Goal: Transaction & Acquisition: Purchase product/service

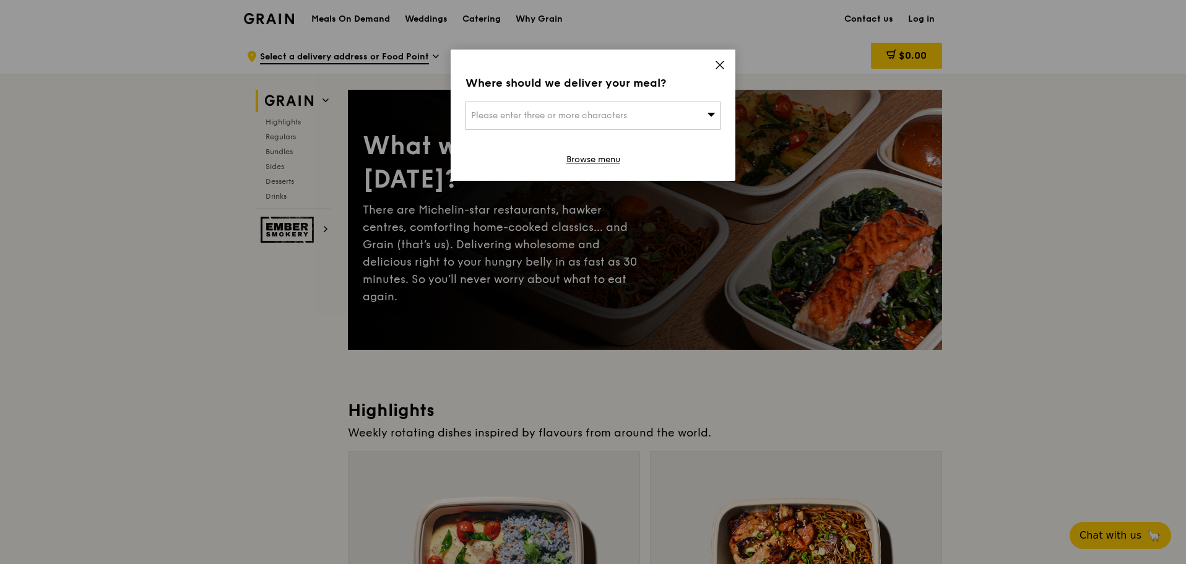
click at [578, 113] on span "Please enter three or more characters" at bounding box center [549, 115] width 156 height 11
type input "m"
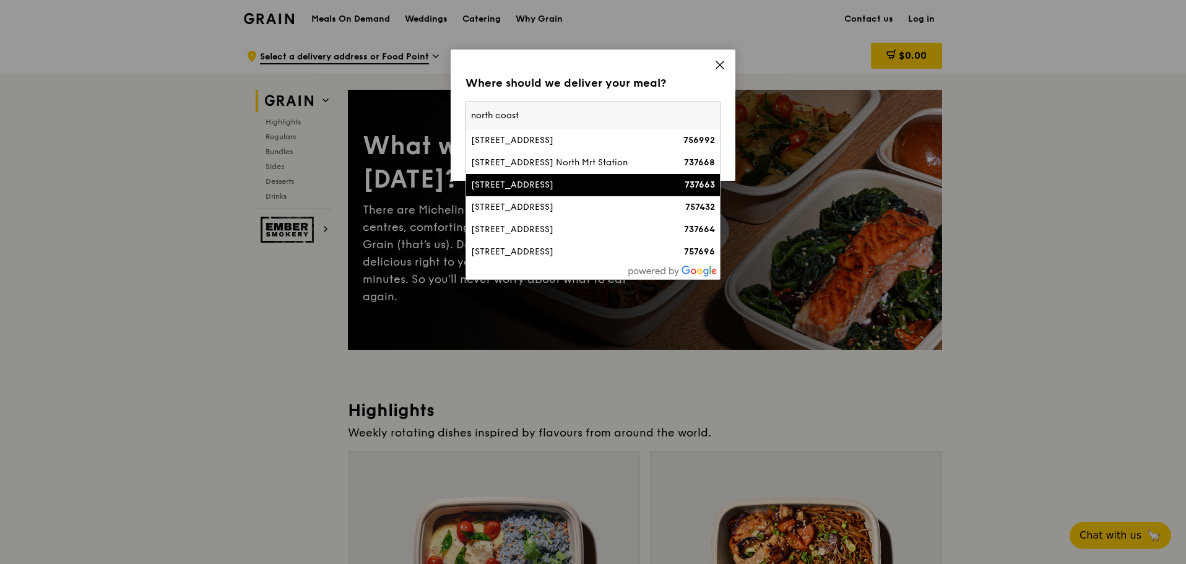
type input "north coast"
click at [538, 191] on div "[STREET_ADDRESS]" at bounding box center [562, 185] width 183 height 12
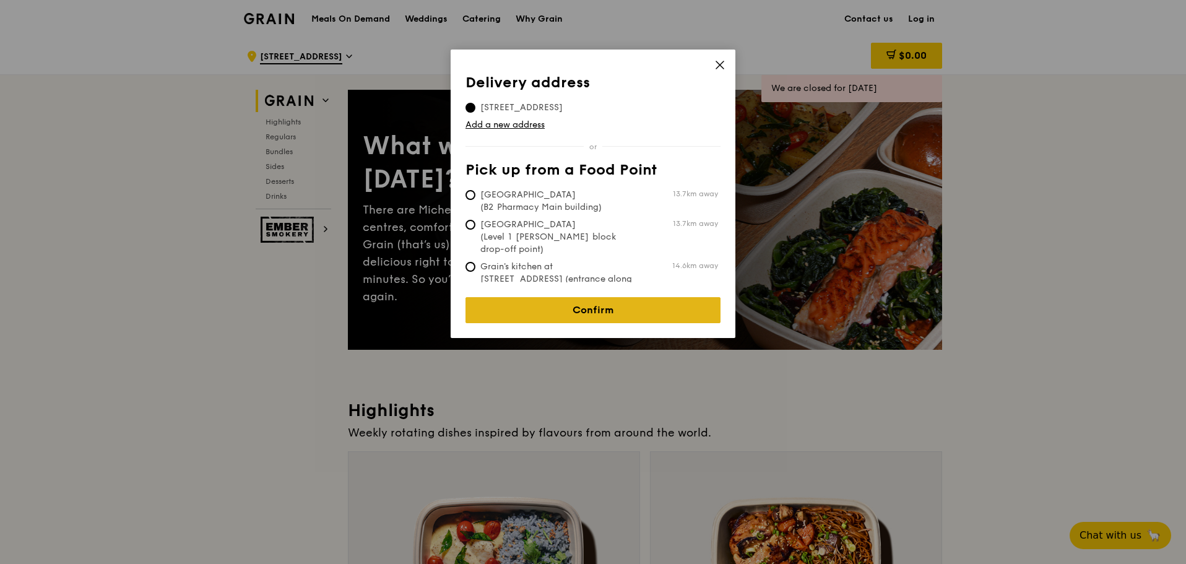
click at [602, 305] on link "Confirm" at bounding box center [593, 310] width 255 height 26
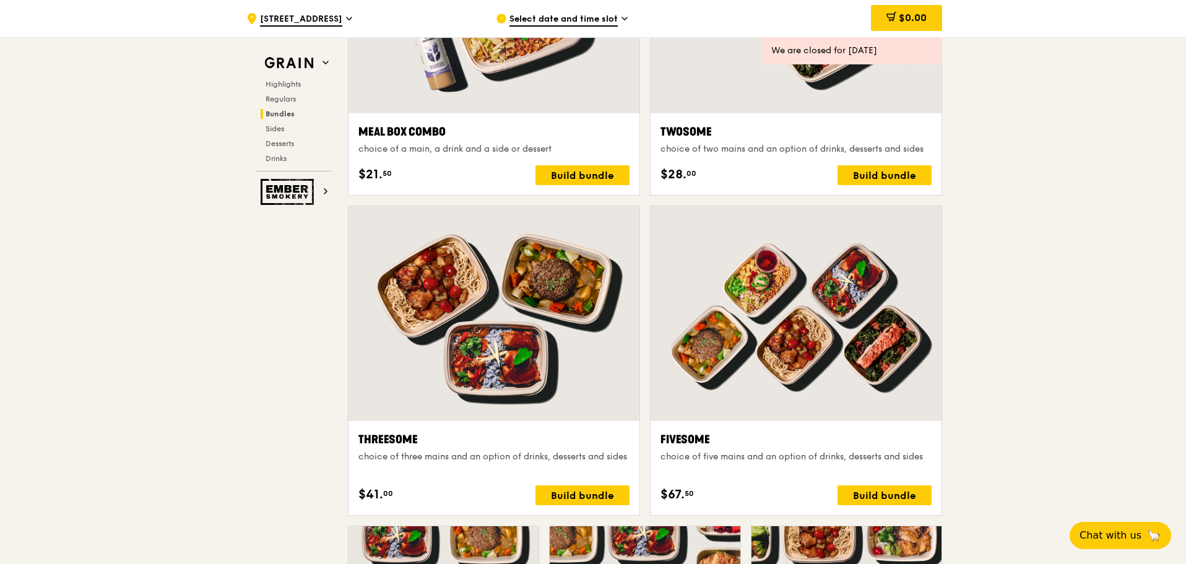
scroll to position [2467, 0]
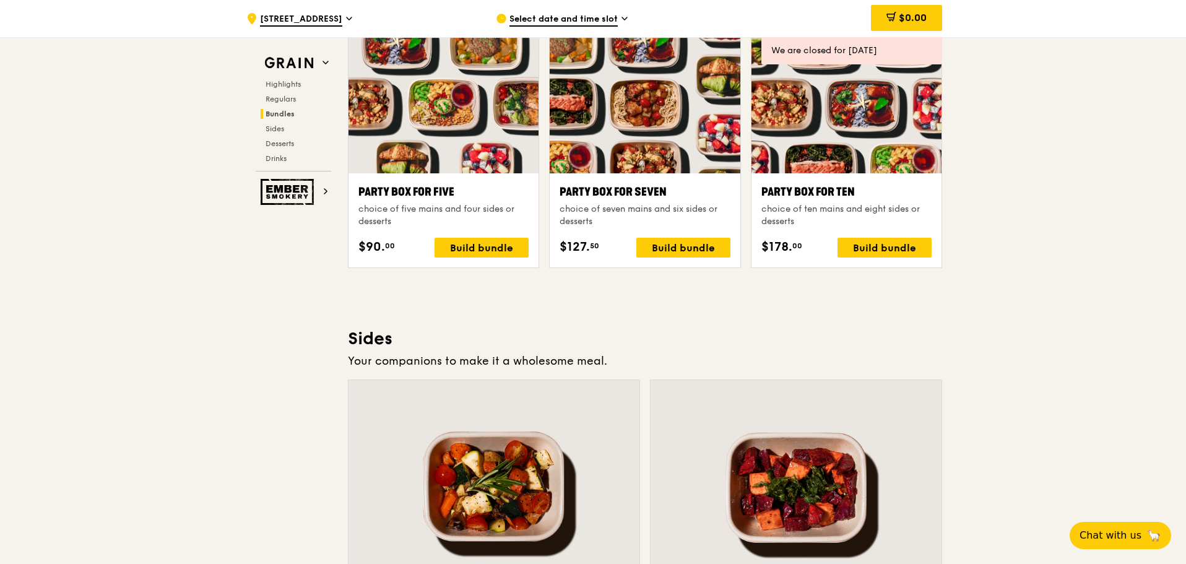
drag, startPoint x: 1185, startPoint y: 262, endPoint x: 1187, endPoint y: 284, distance: 21.7
click at [1186, 284] on html "Grain logo Meals On Demand Weddings Catering Why Grain Contact us Log in .cls-1…" at bounding box center [593, 322] width 1186 height 5579
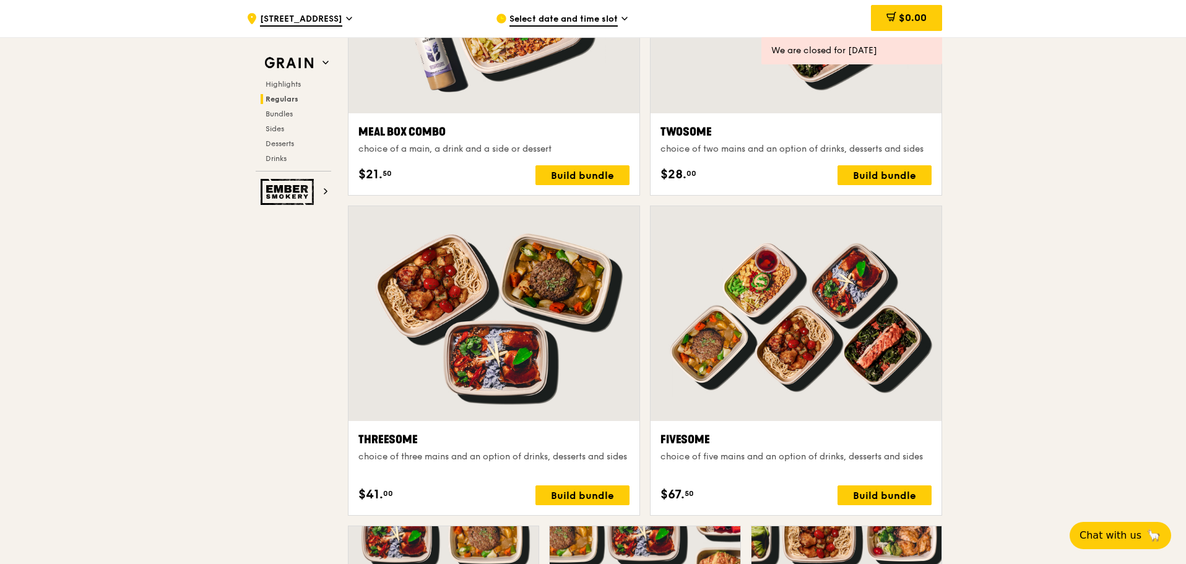
scroll to position [0, 0]
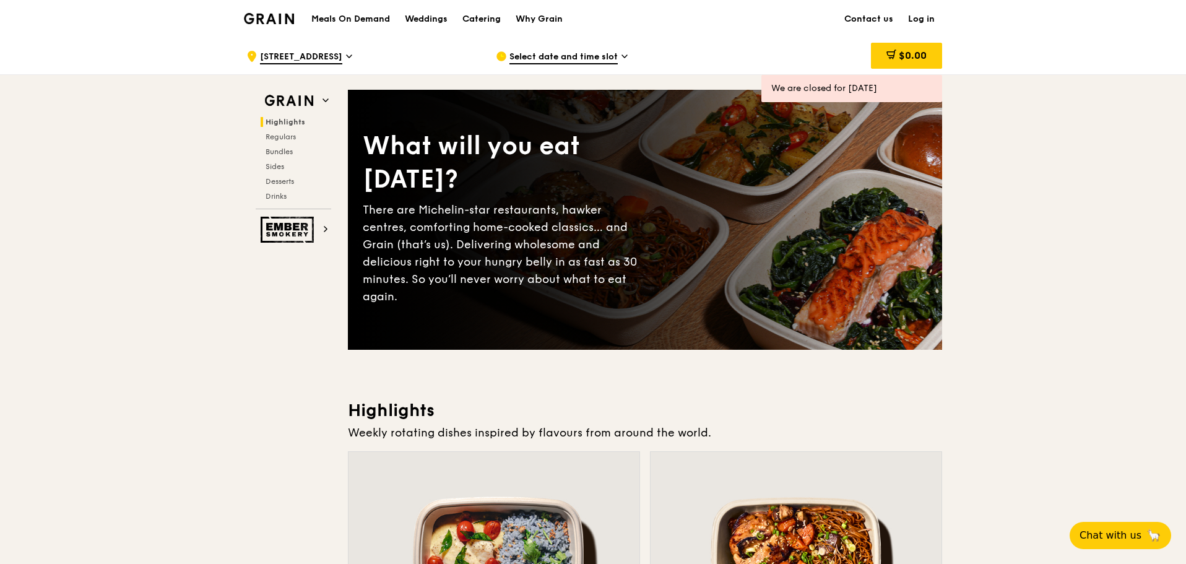
click at [600, 56] on span "Select date and time slot" at bounding box center [563, 58] width 108 height 14
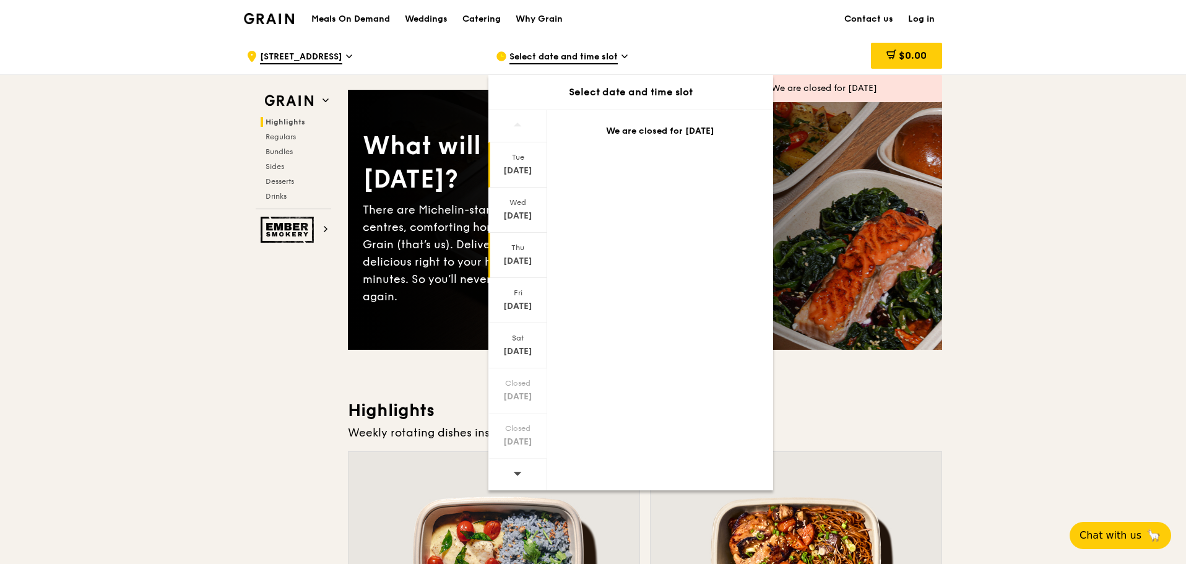
click at [517, 243] on div "Thu" at bounding box center [517, 248] width 55 height 10
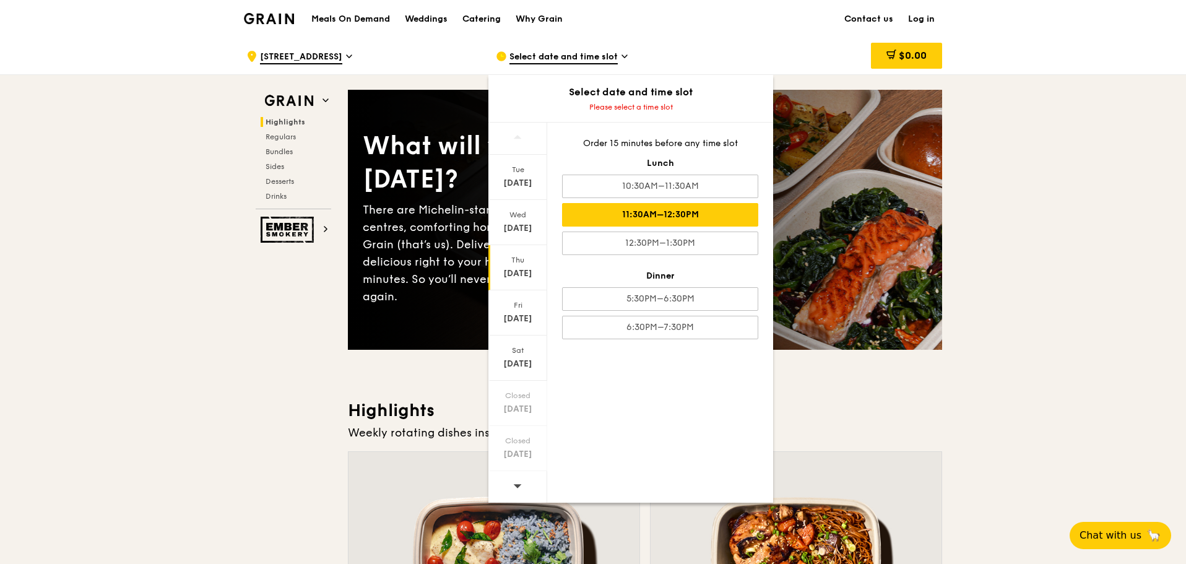
click at [679, 221] on div "11:30AM–12:30PM" at bounding box center [660, 215] width 196 height 24
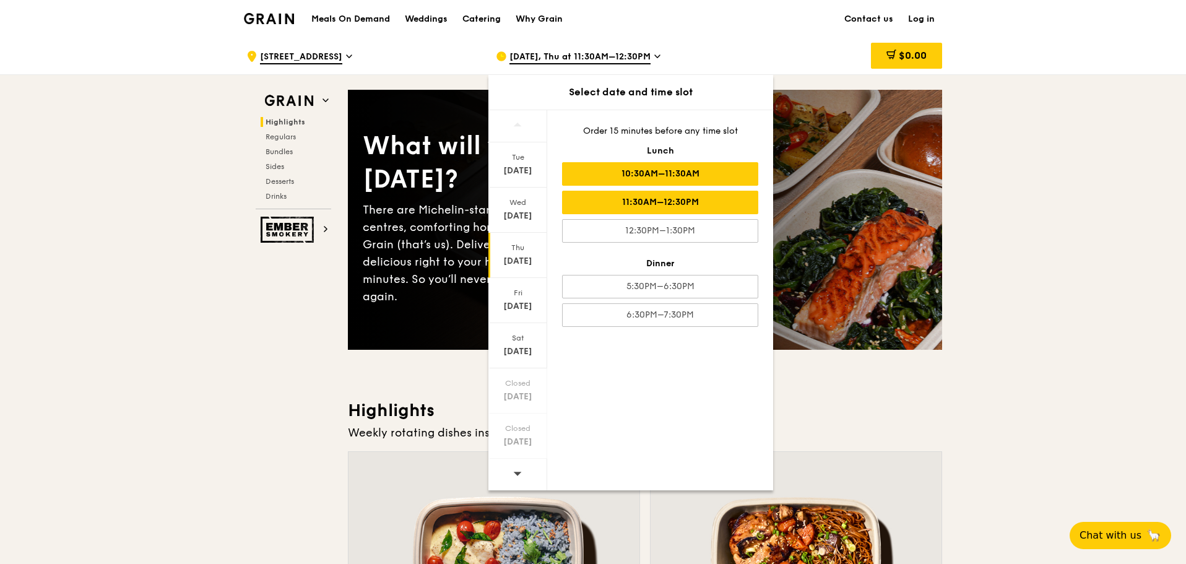
click at [665, 170] on div "10:30AM–11:30AM" at bounding box center [660, 174] width 196 height 24
